Goal: Information Seeking & Learning: Find specific fact

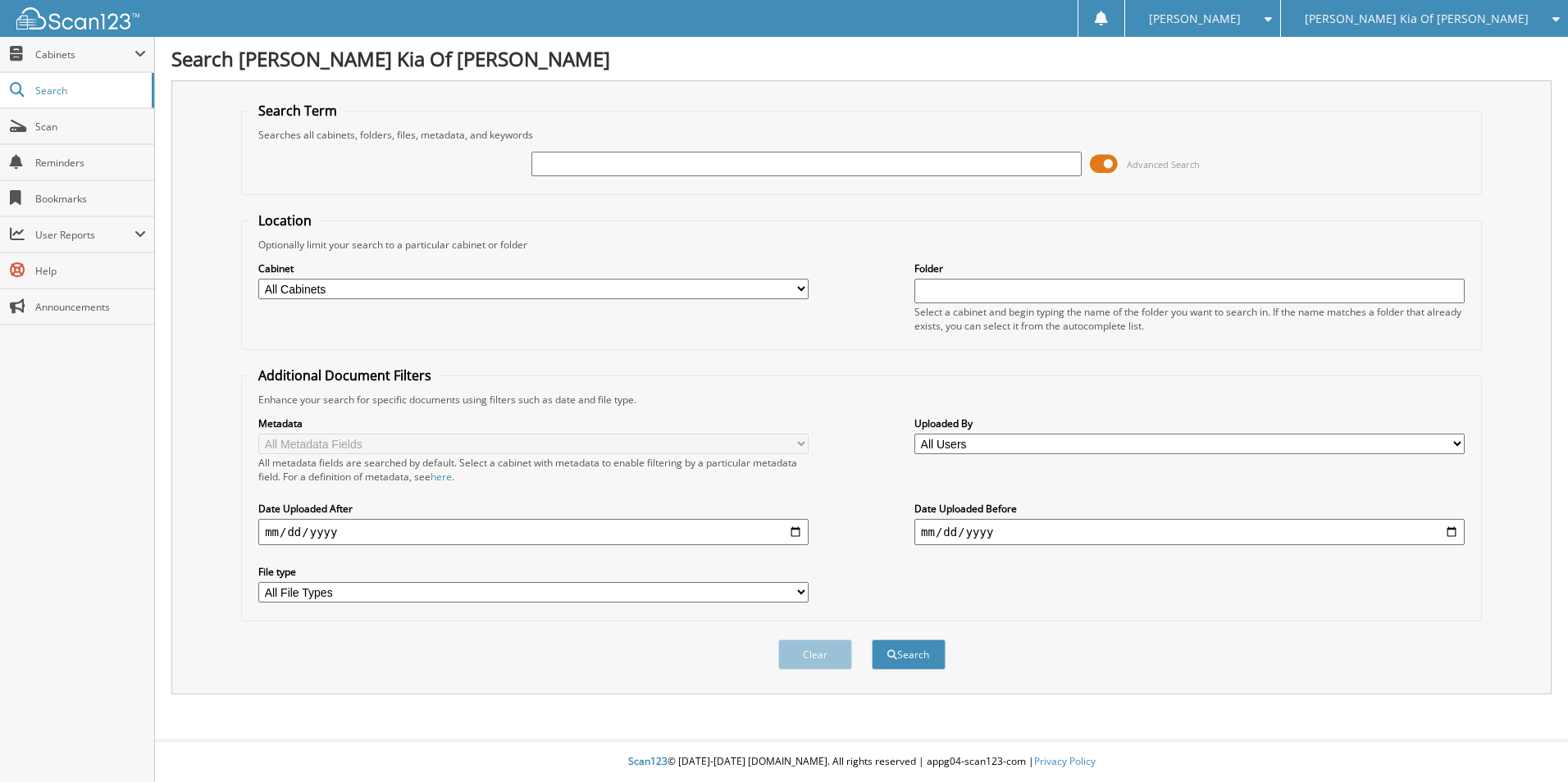
click at [577, 168] on input "text" at bounding box center [807, 164] width 550 height 24
type input "38447"
click at [872, 640] on button "Search" at bounding box center [908, 655] width 74 height 30
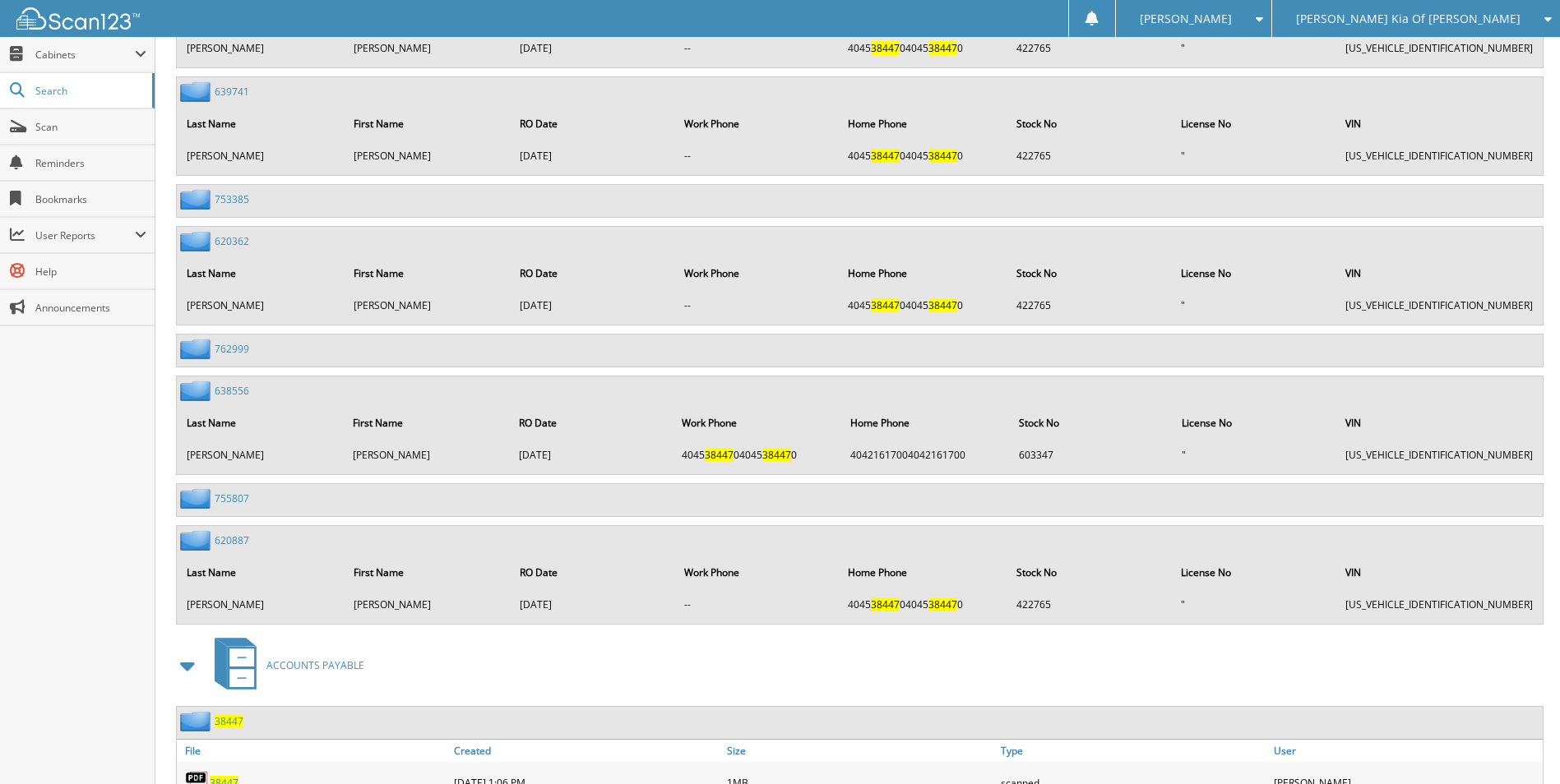
scroll to position [8594, 0]
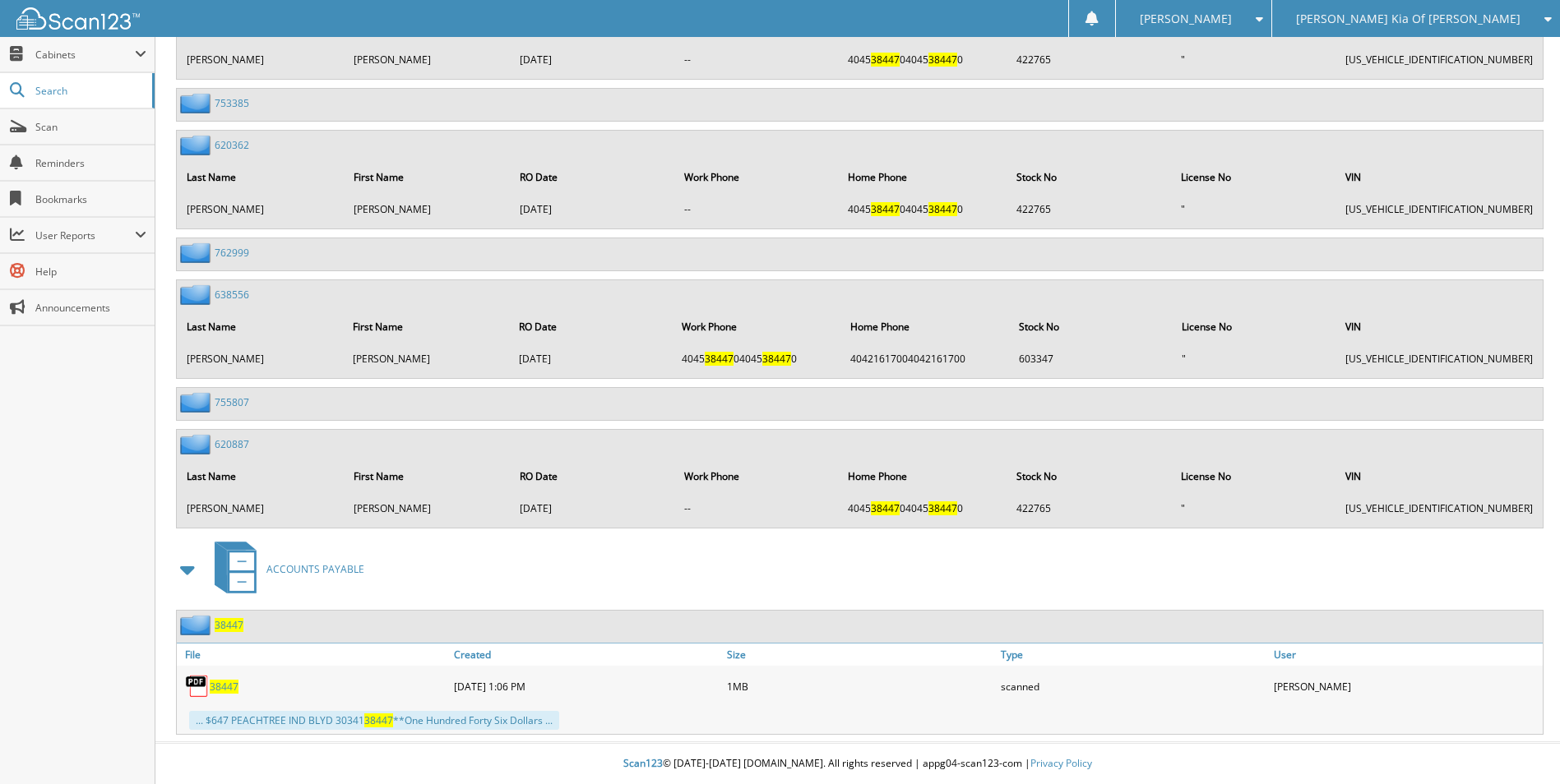
click at [217, 674] on div "38447" at bounding box center [313, 686] width 273 height 33
click at [219, 684] on div "38447" at bounding box center [313, 686] width 273 height 33
click at [219, 685] on span "38447" at bounding box center [224, 687] width 28 height 14
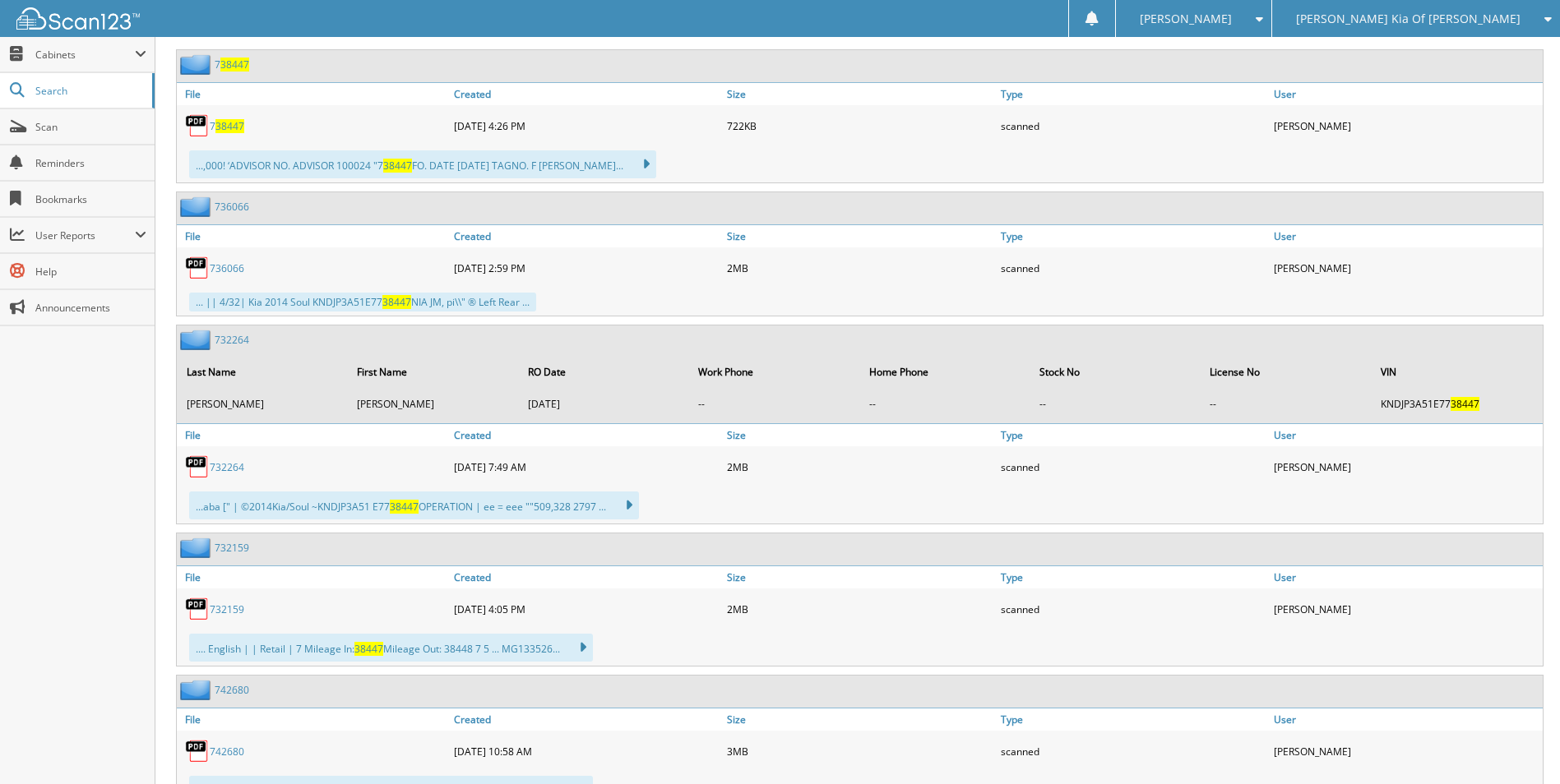
scroll to position [0, 0]
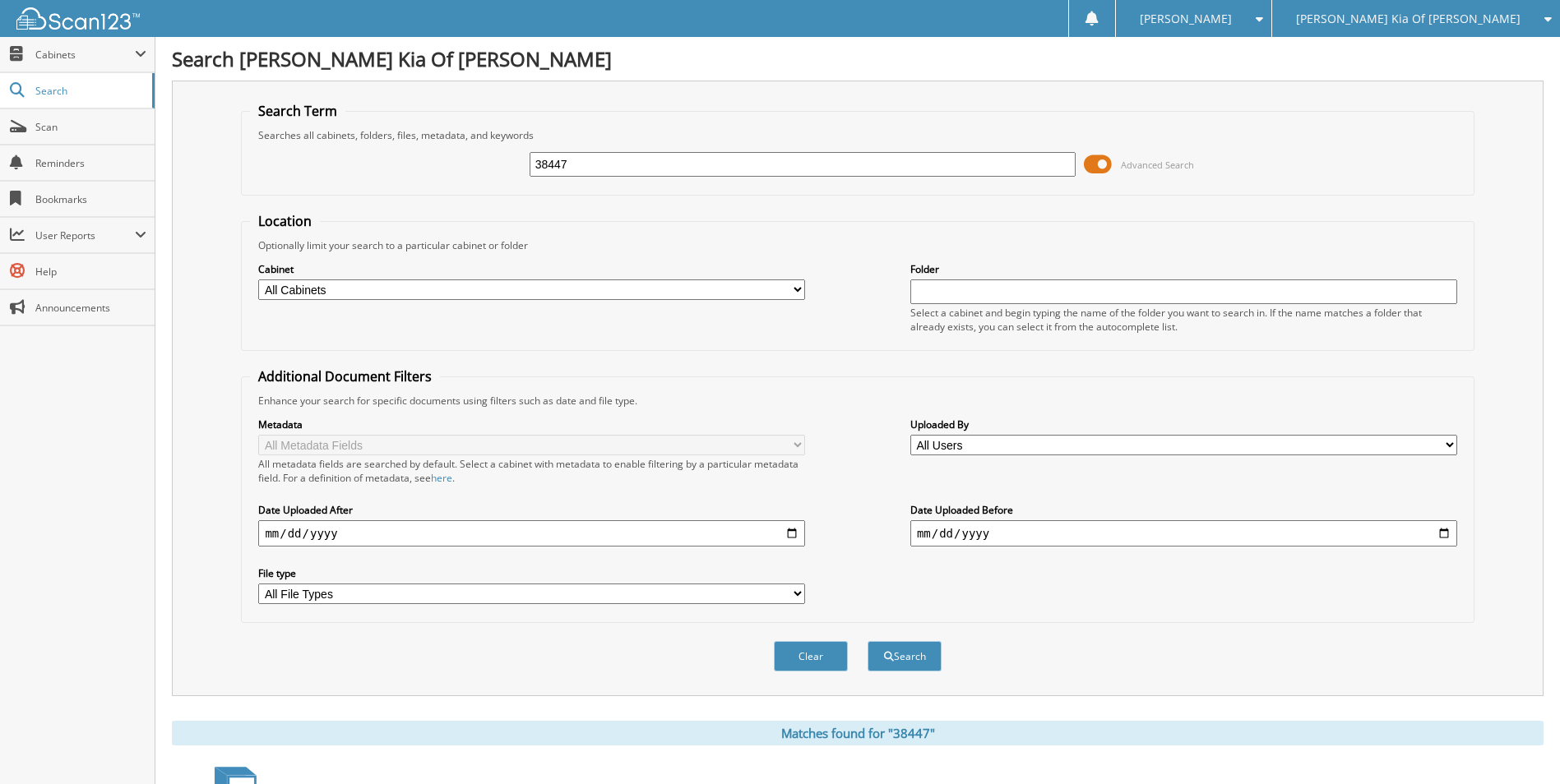
drag, startPoint x: 608, startPoint y: 159, endPoint x: 371, endPoint y: 159, distance: 237.0
click at [371, 159] on div "38447 Advanced Search" at bounding box center [857, 164] width 1214 height 44
type input "38275"
click at [867, 641] on button "Search" at bounding box center [904, 656] width 74 height 30
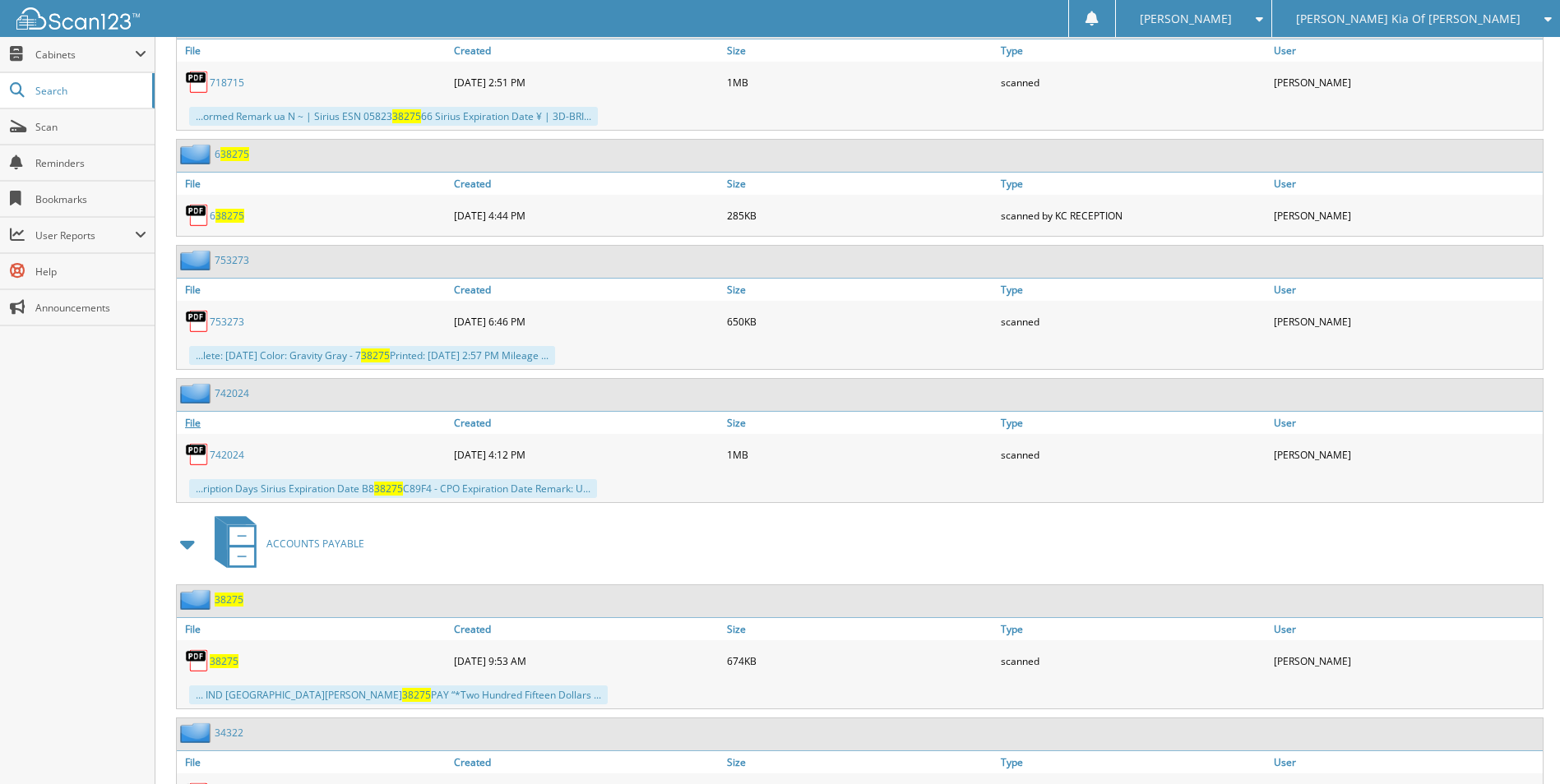
scroll to position [1068, 0]
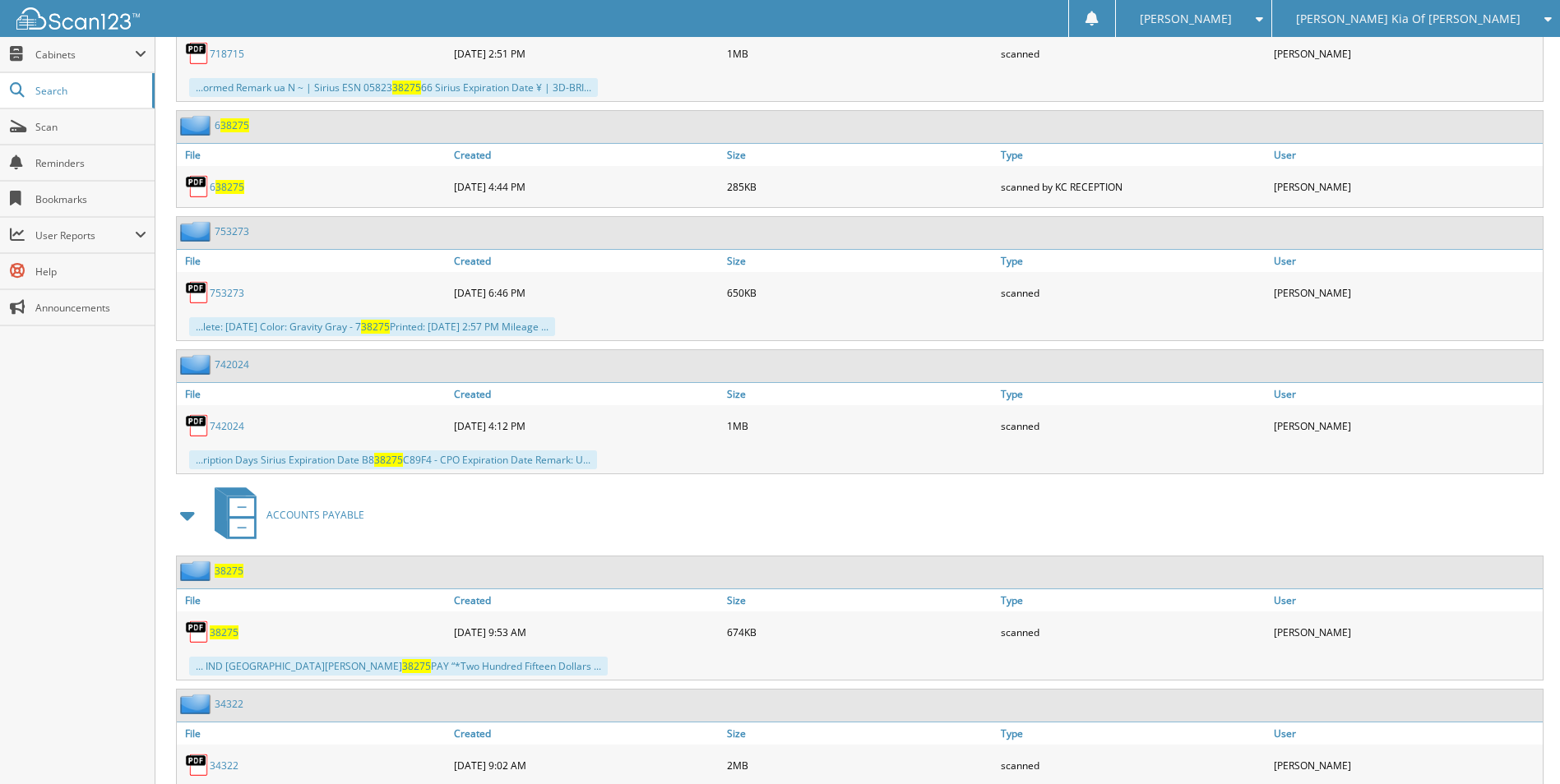
click at [214, 636] on span "38275" at bounding box center [224, 632] width 28 height 14
